Goal: Task Accomplishment & Management: Manage account settings

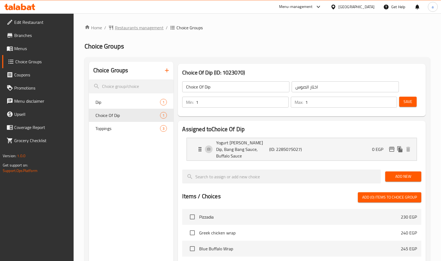
click at [143, 28] on span "Restaurants management" at bounding box center [139, 27] width 49 height 7
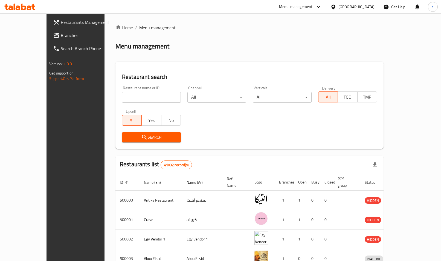
click at [61, 36] on span "Branches" at bounding box center [88, 35] width 55 height 7
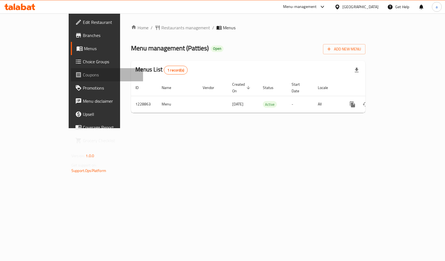
click at [71, 68] on link "Coupons" at bounding box center [107, 74] width 72 height 13
click at [83, 63] on span "Choice Groups" at bounding box center [111, 61] width 56 height 7
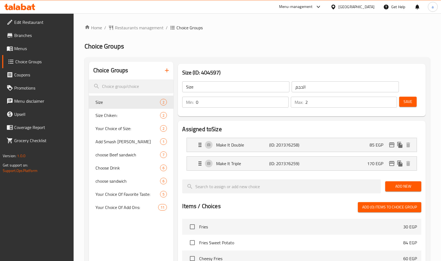
click at [204, 50] on h2 "Choice Groups" at bounding box center [258, 46] width 346 height 9
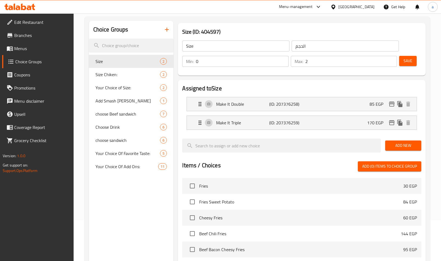
scroll to position [82, 0]
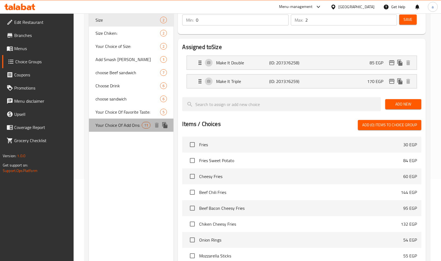
click at [125, 127] on span "Your Choice Of Add Ons:" at bounding box center [118, 125] width 47 height 7
type input "Your Choice Of Add Ons:"
type input "اختيارك من الإضافات:"
type input "9"
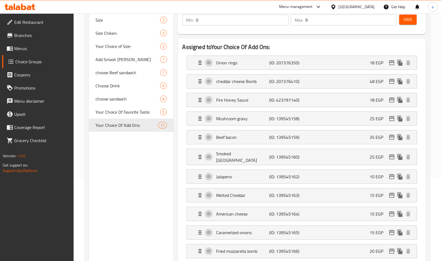
click at [181, 227] on div "Assigned to Your Choice Of Add Ons: Onion rings (ID: 207376350) 18 EGP Name (En…" at bounding box center [302, 252] width 248 height 426
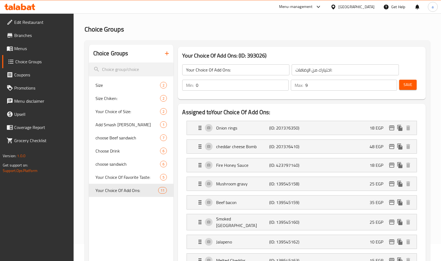
scroll to position [0, 0]
